Goal: Unclear: Browse casually

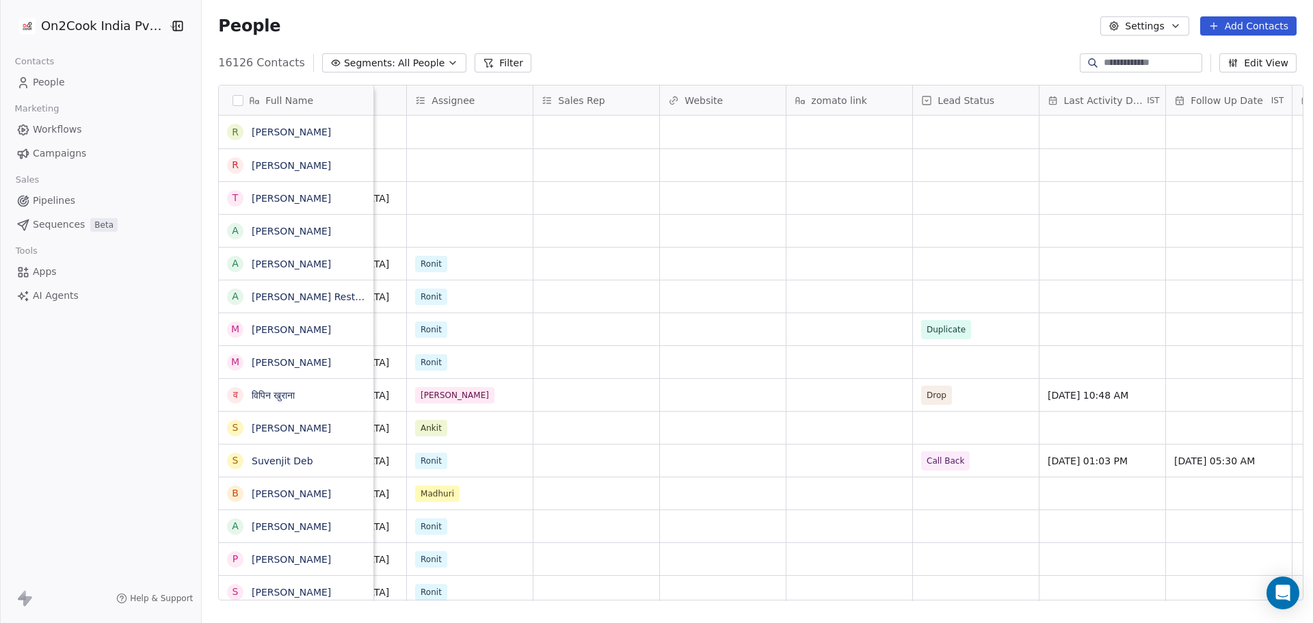
scroll to position [0, 1724]
